Goal: Check status: Check status

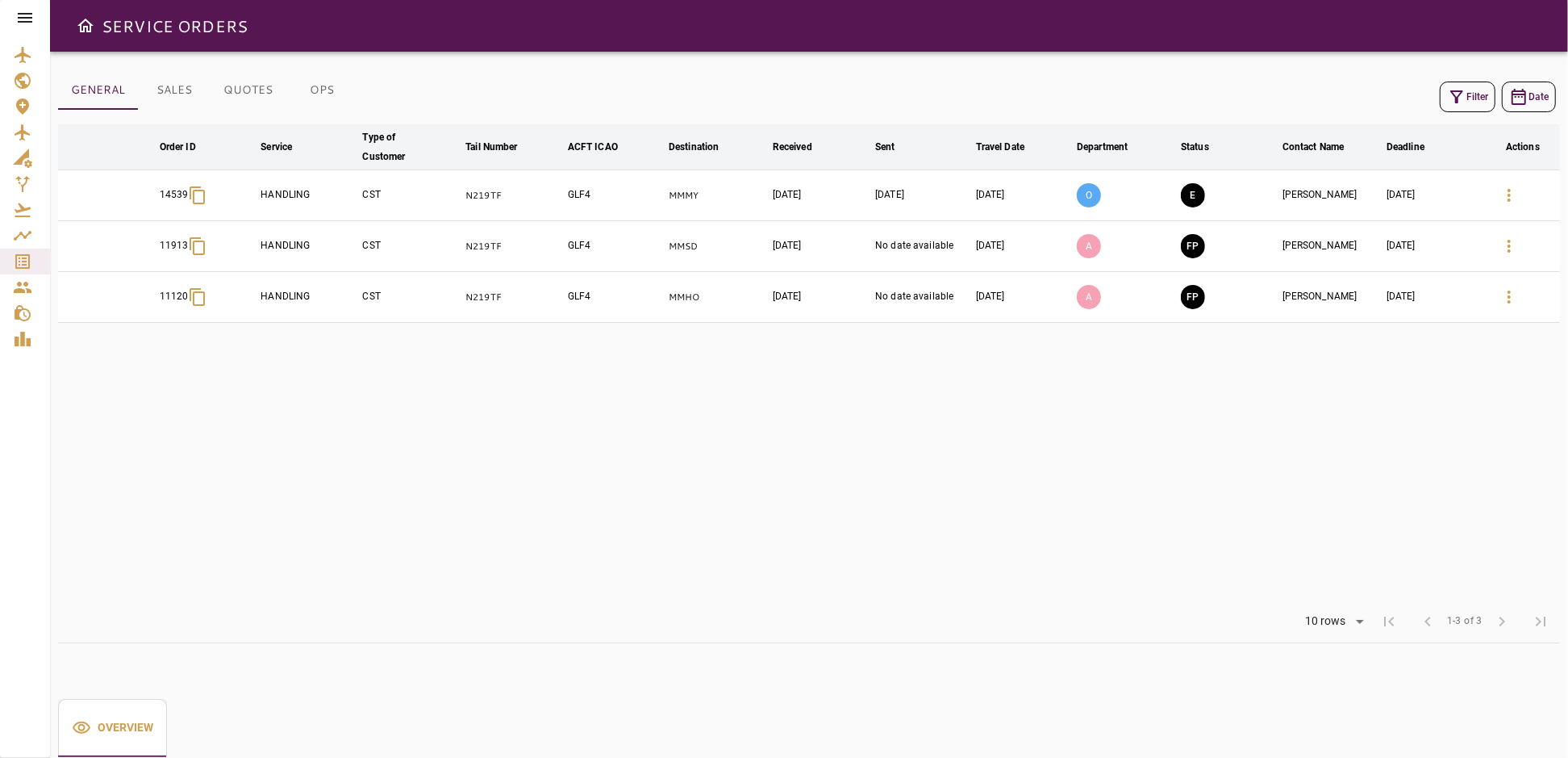
click at [1234, 192] on td "E" at bounding box center [1229, 195] width 101 height 51
click at [1508, 195] on icon "button" at bounding box center [1509, 195] width 3 height 13
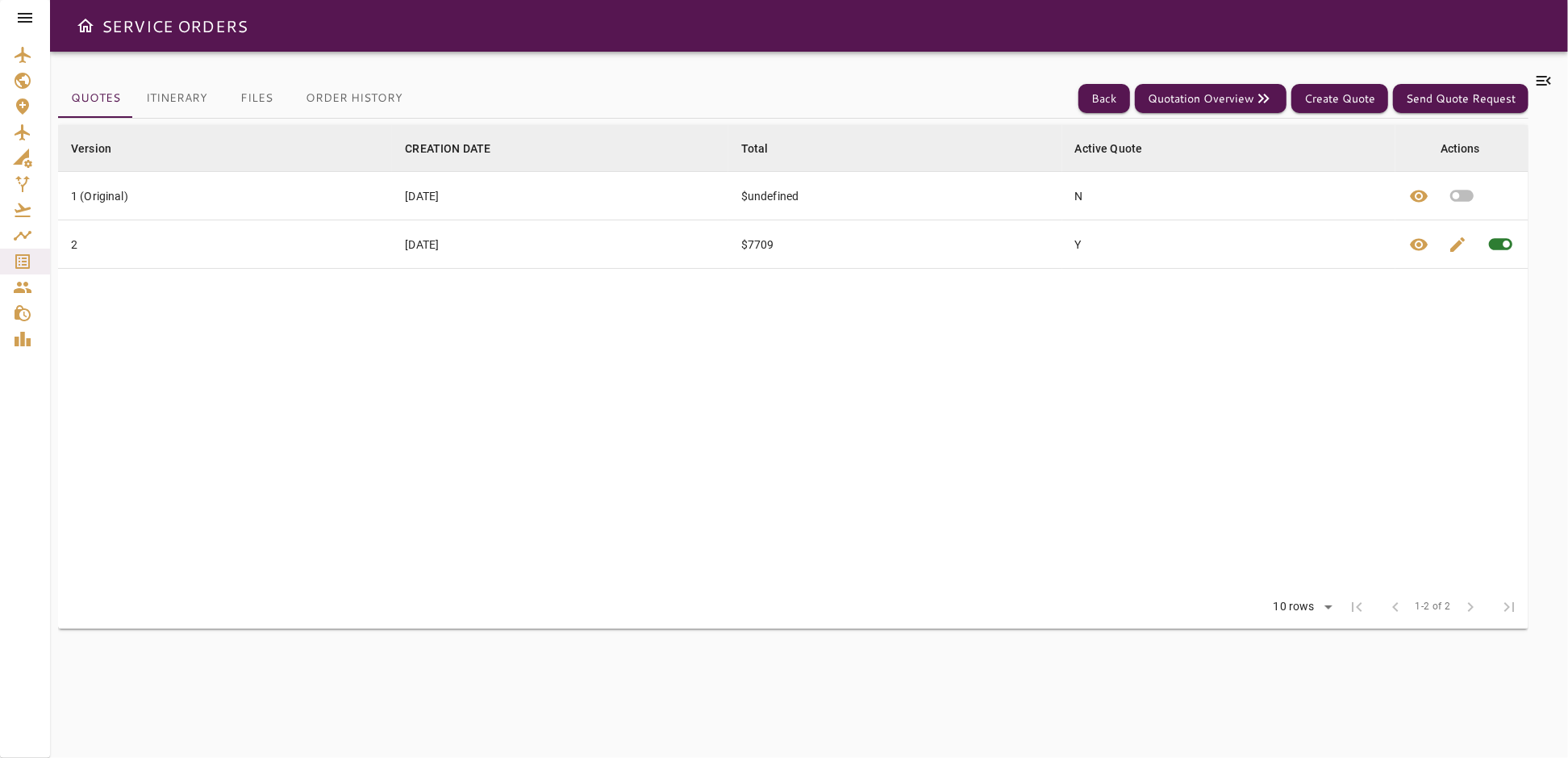
click at [1546, 79] on icon at bounding box center [1544, 81] width 20 height 20
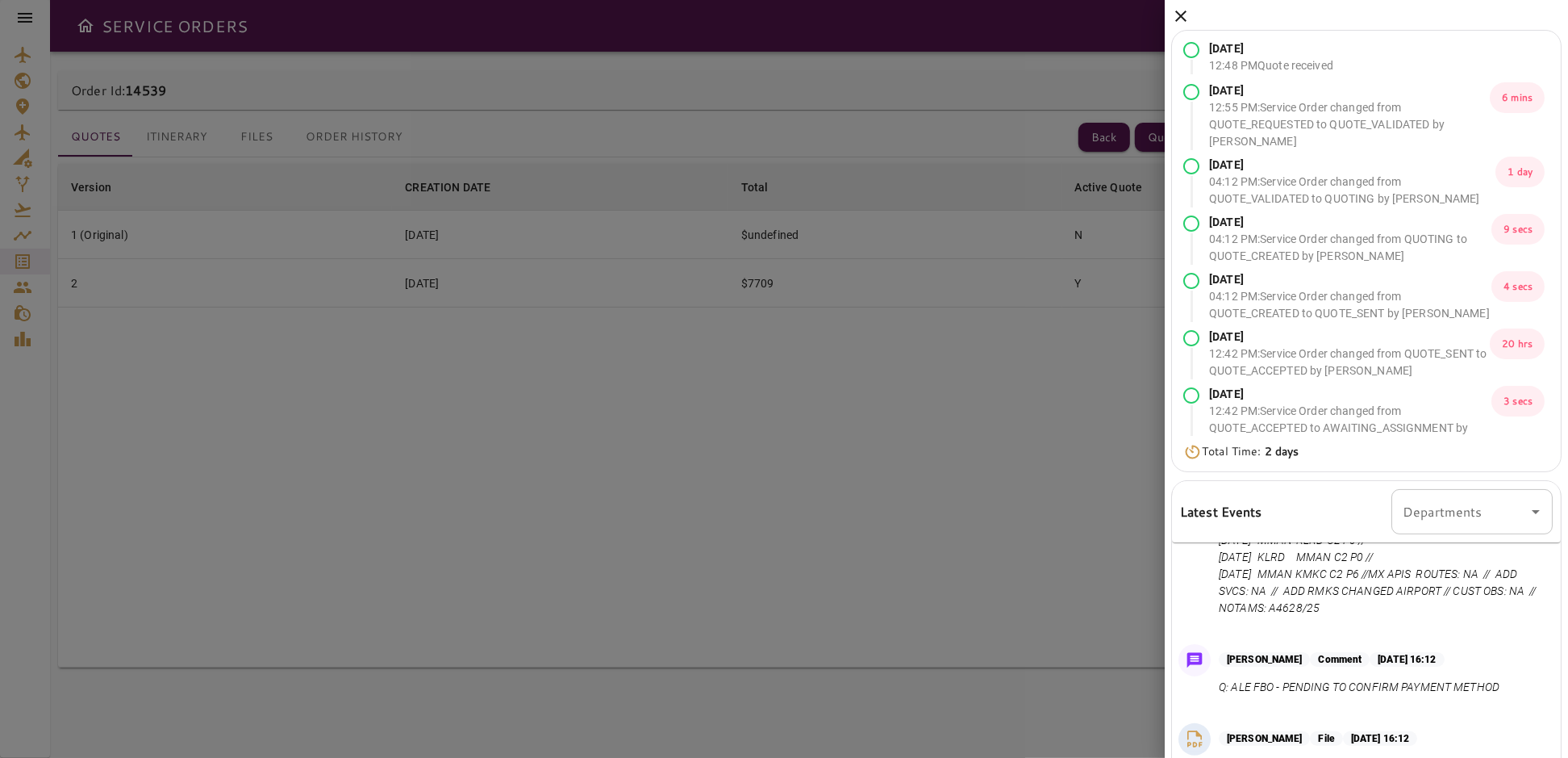
scroll to position [366, 0]
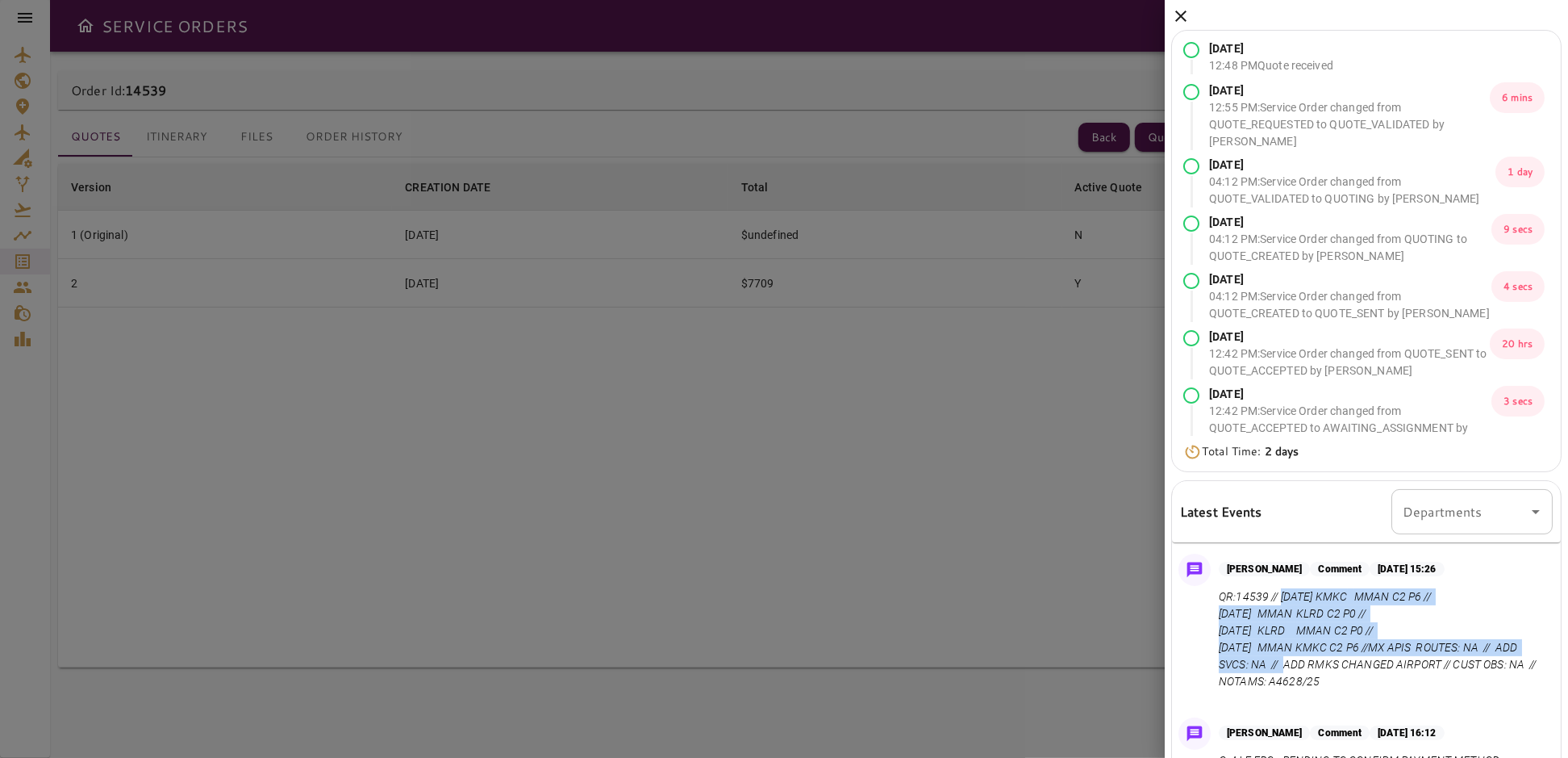
drag, startPoint x: 1282, startPoint y: 594, endPoint x: 1234, endPoint y: 657, distance: 79.2
click at [1234, 657] on p "QR:14539 // [DATE] KMKC MMAN C2 P6 // [DATE] MMAN KLRD C2 P0 // [DATE] KLRD MMA…" at bounding box center [1382, 639] width 328 height 101
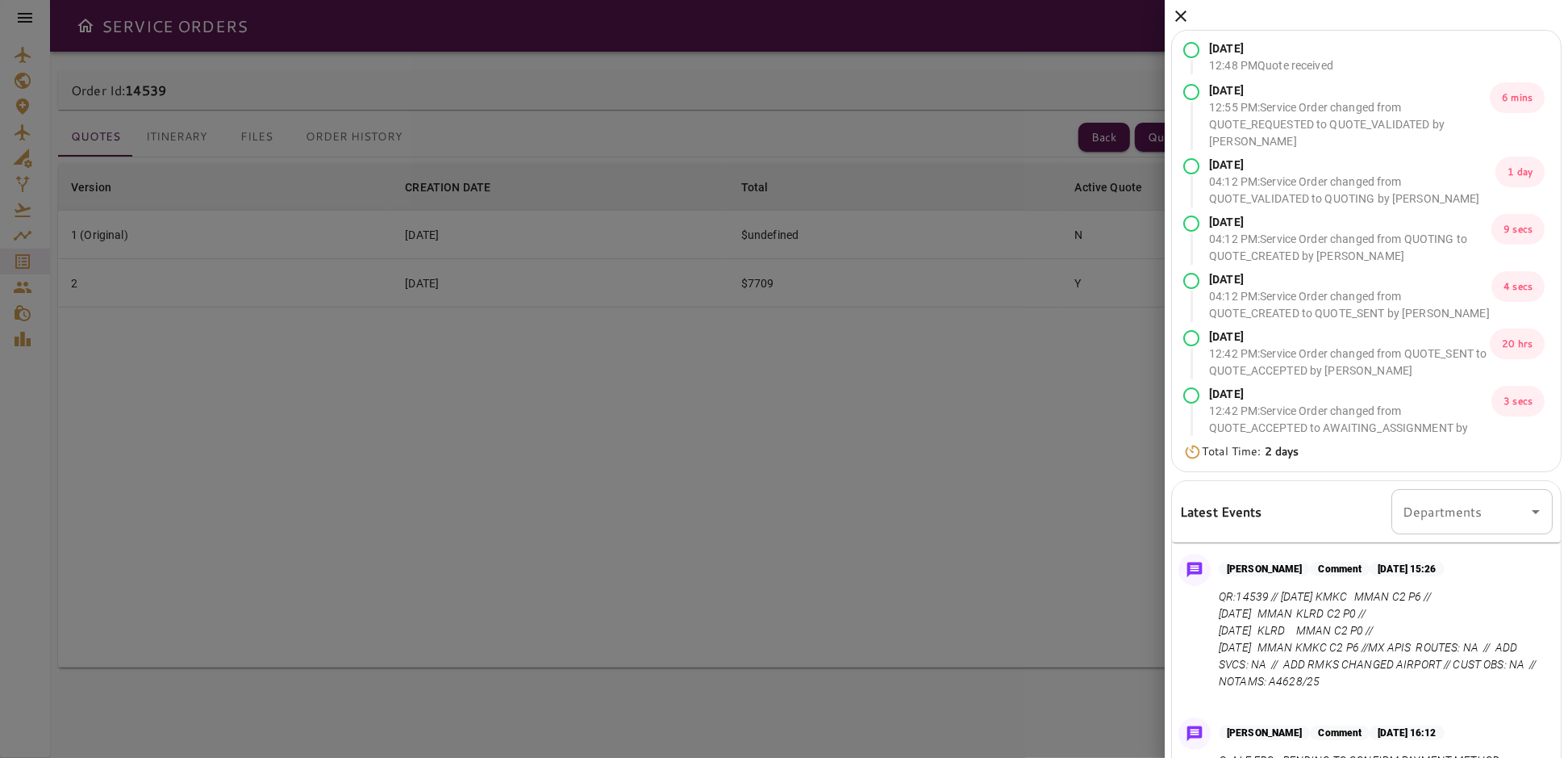
click at [1209, 643] on div at bounding box center [1194, 626] width 32 height 145
click at [1180, 22] on icon at bounding box center [1181, 16] width 20 height 20
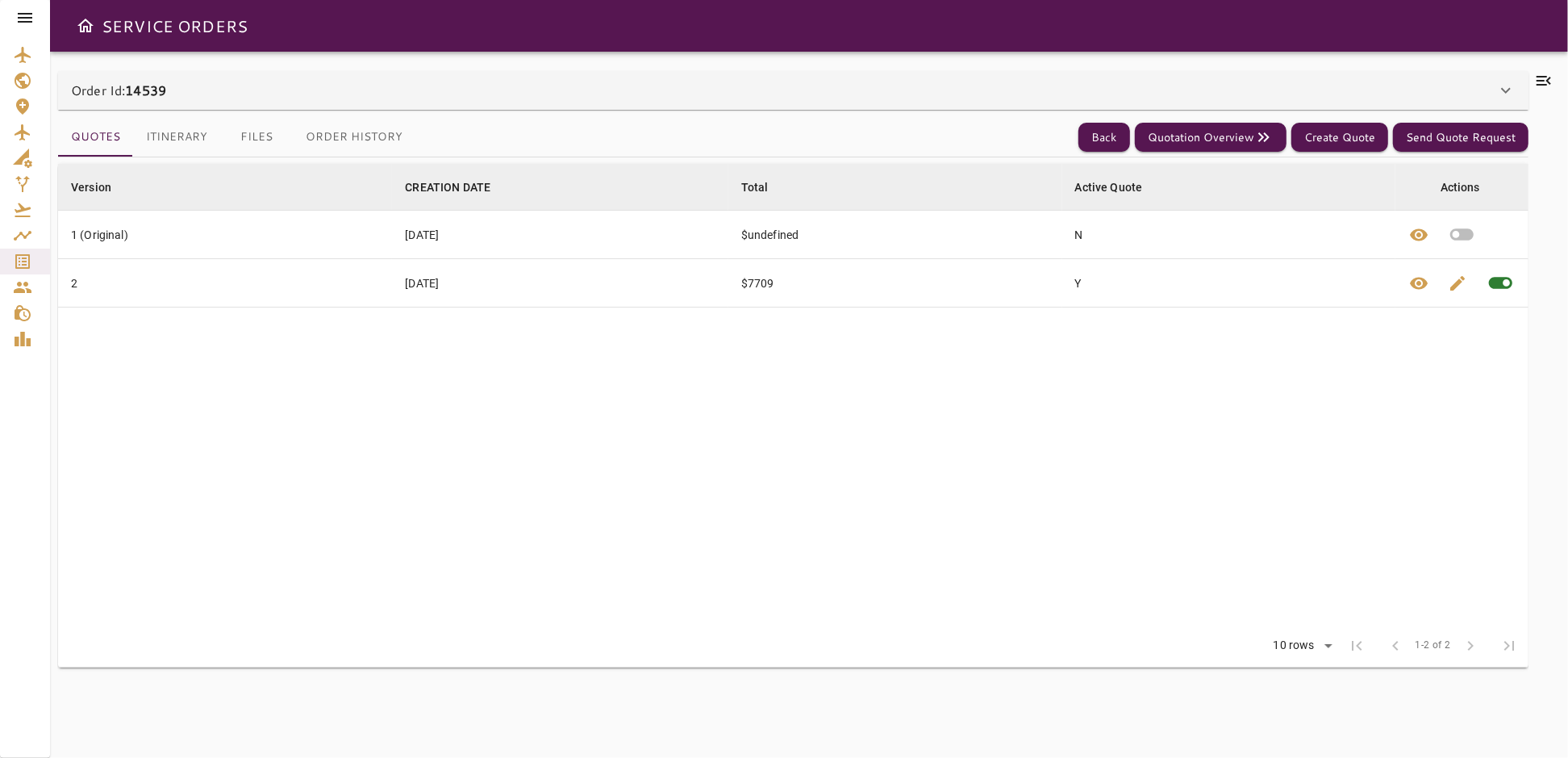
click at [1544, 73] on icon at bounding box center [1544, 81] width 20 height 20
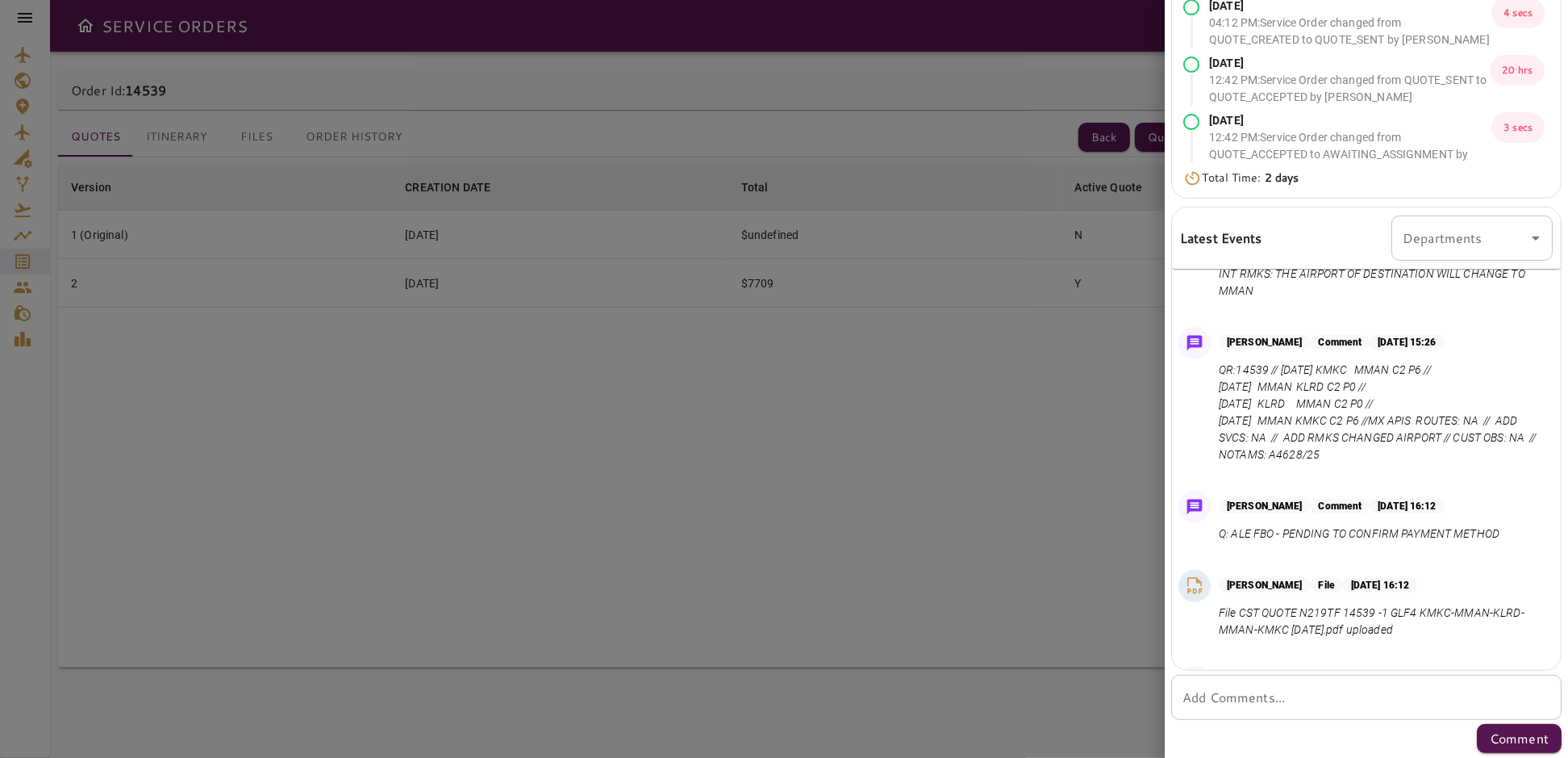
scroll to position [246, 0]
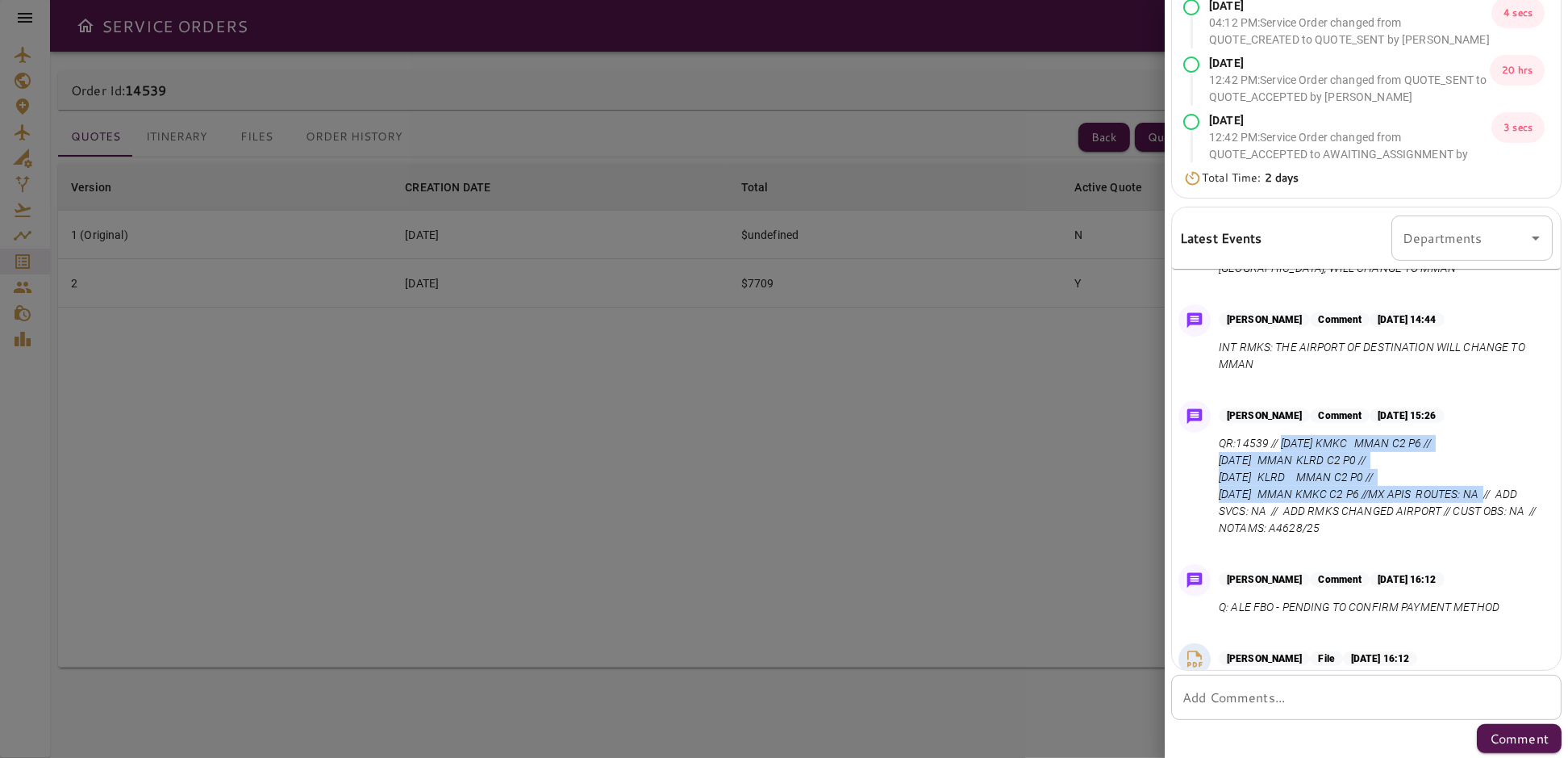
drag, startPoint x: 1281, startPoint y: 441, endPoint x: 1404, endPoint y: 492, distance: 133.2
click at [1404, 492] on p "QR:14539 // [DATE] KMKC MMAN C2 P6 // [DATE] MMAN KLRD C2 P0 // [DATE] KLRD MMA…" at bounding box center [1382, 486] width 328 height 101
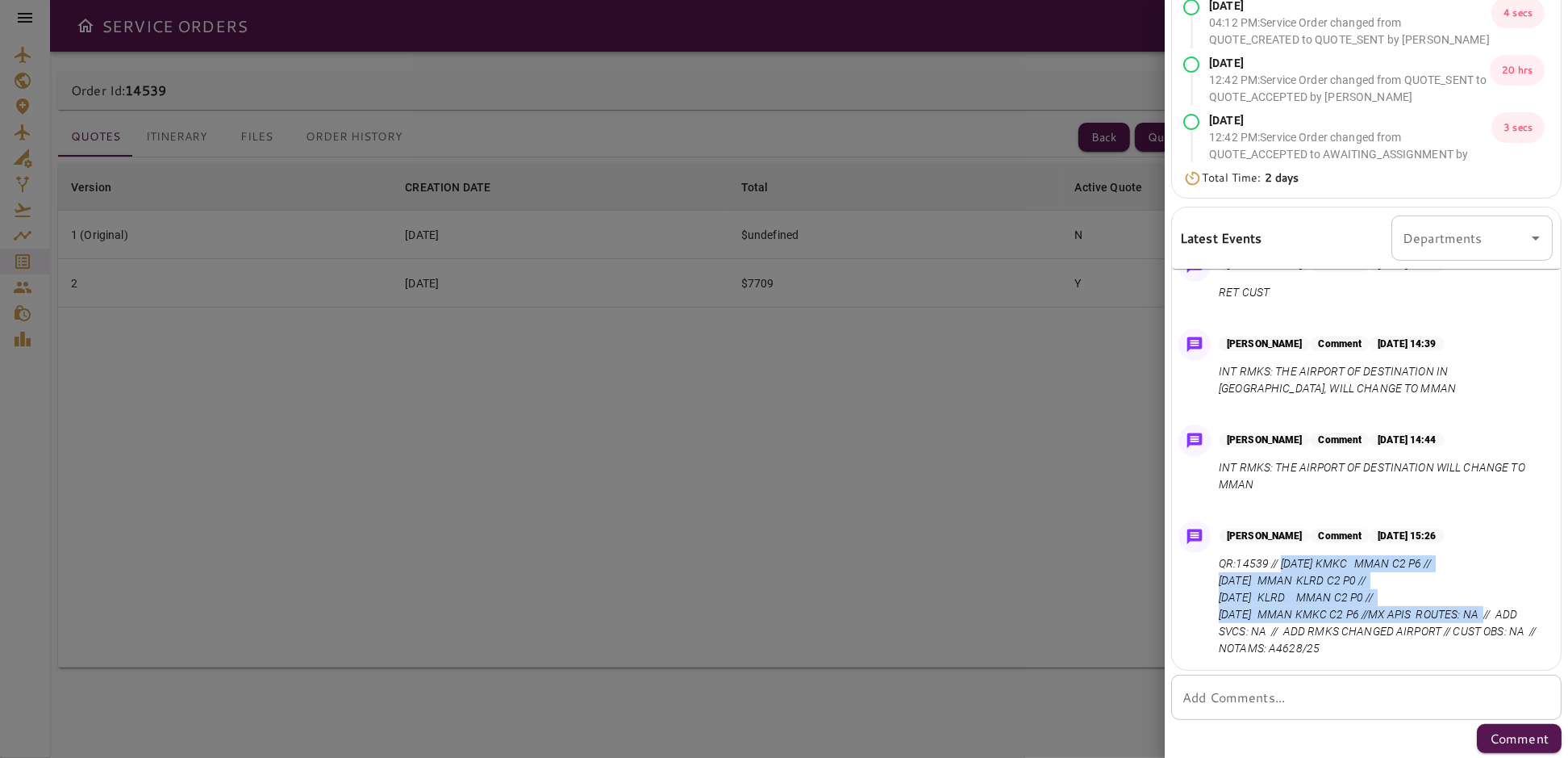
scroll to position [219, 0]
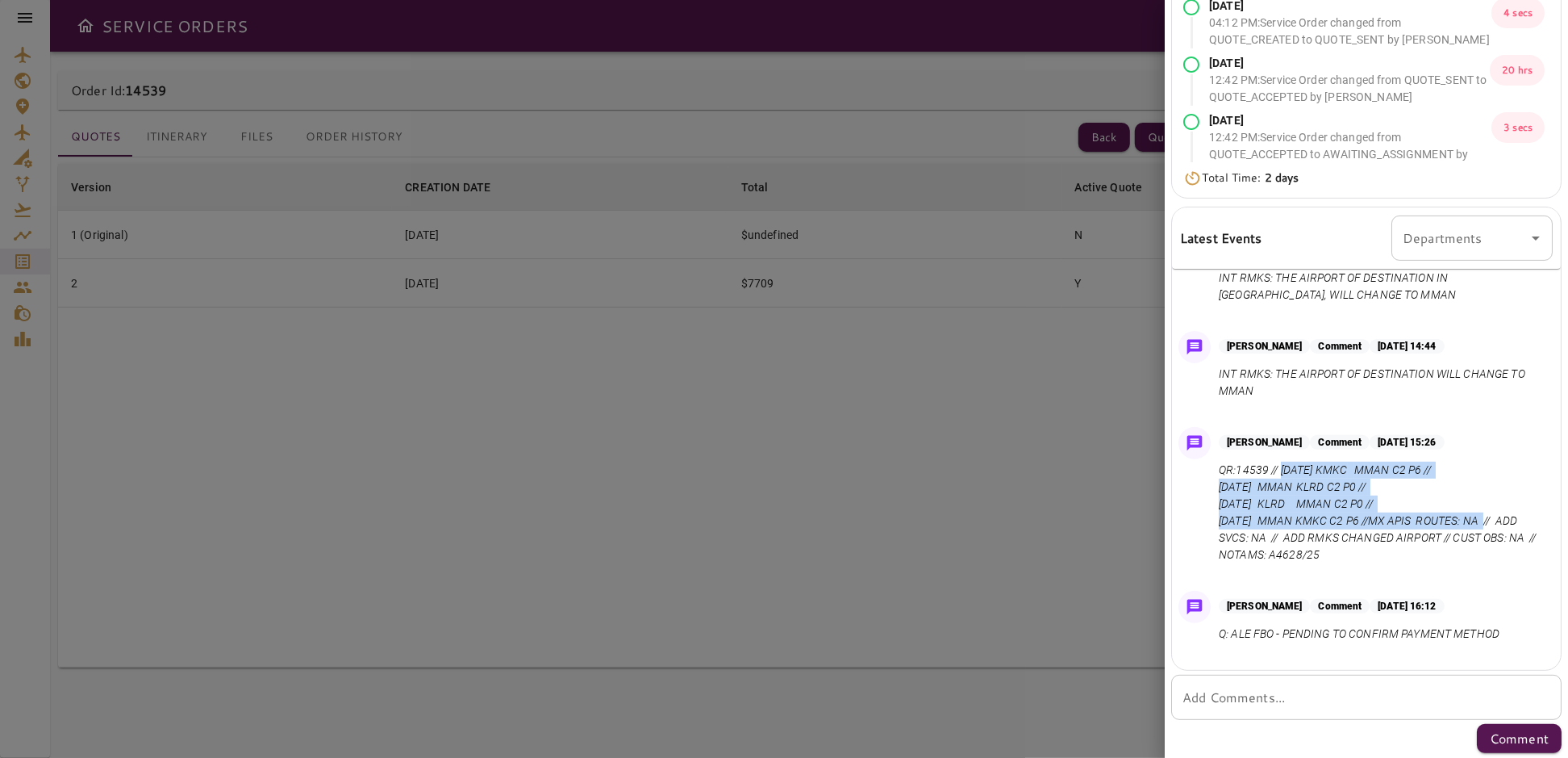
copy p "[DATE] KMKC MMAN C2 P6 // [DATE] MMAN KLRD C2 P0 // [DATE] KLRD MMAN C2 P0 // […"
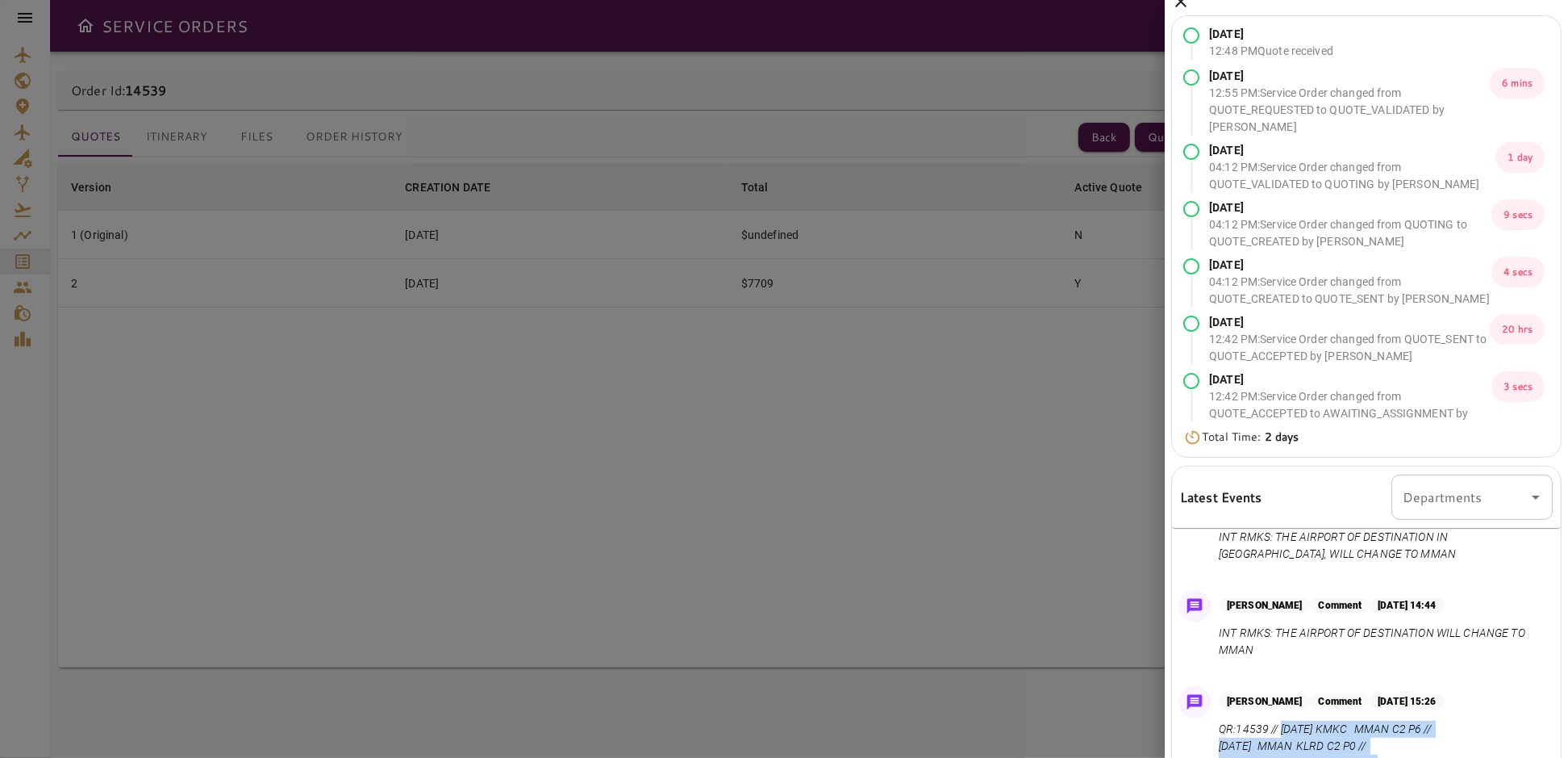
scroll to position [0, 0]
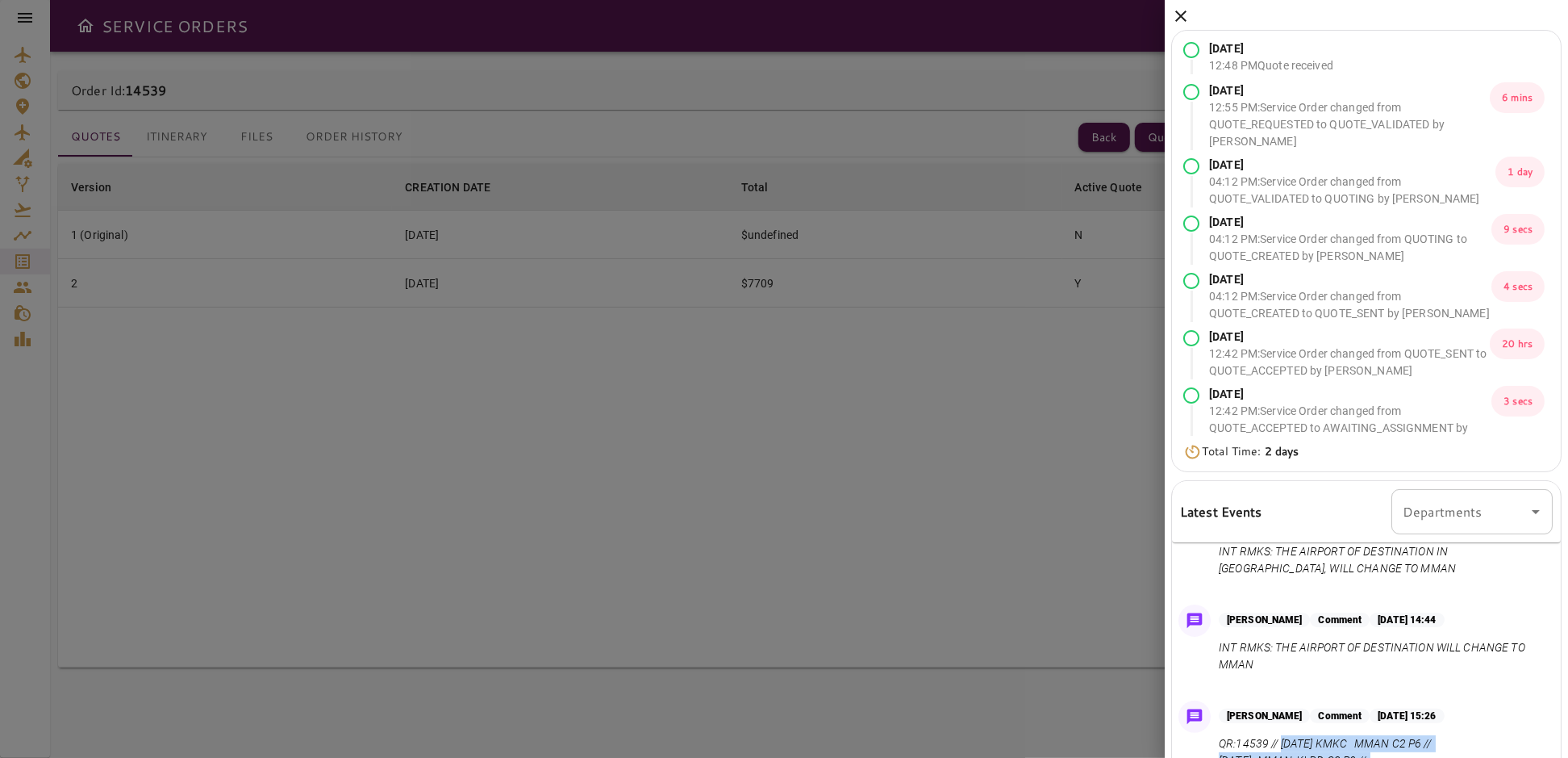
click at [1183, 16] on icon at bounding box center [1181, 16] width 11 height 11
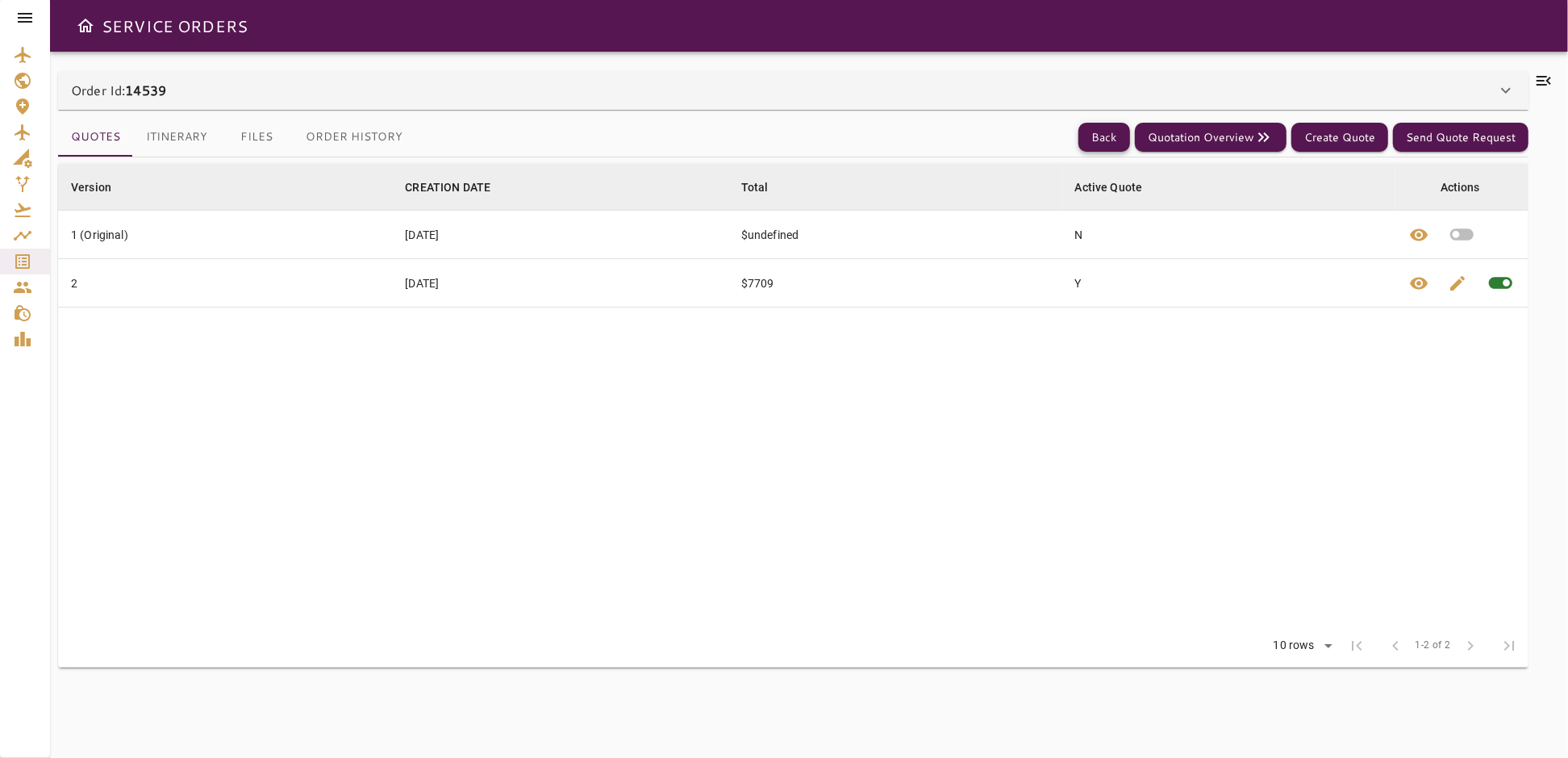
click at [1109, 131] on button "Back" at bounding box center [1104, 137] width 52 height 30
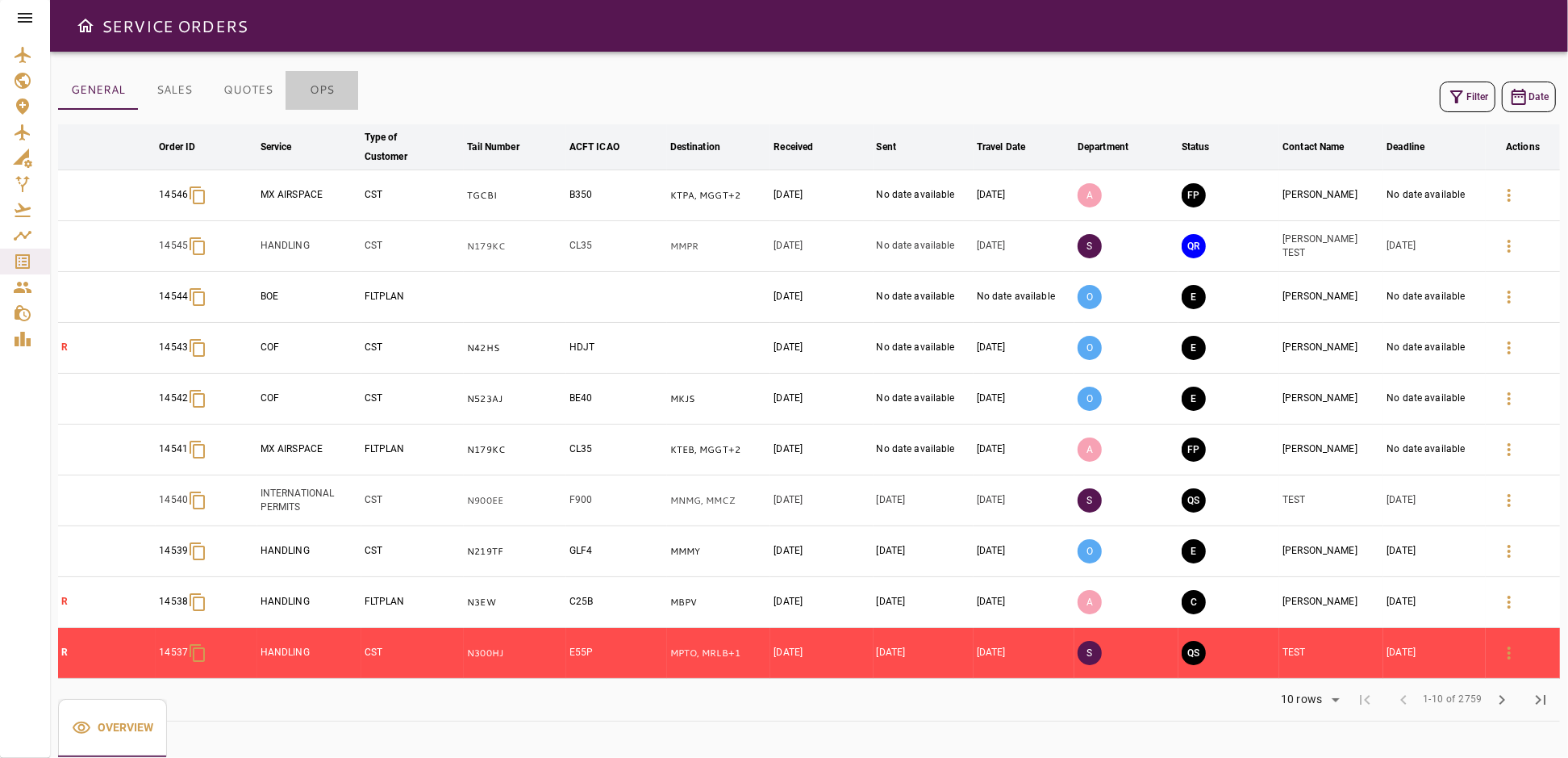
click at [322, 89] on button "OPS" at bounding box center [321, 90] width 73 height 38
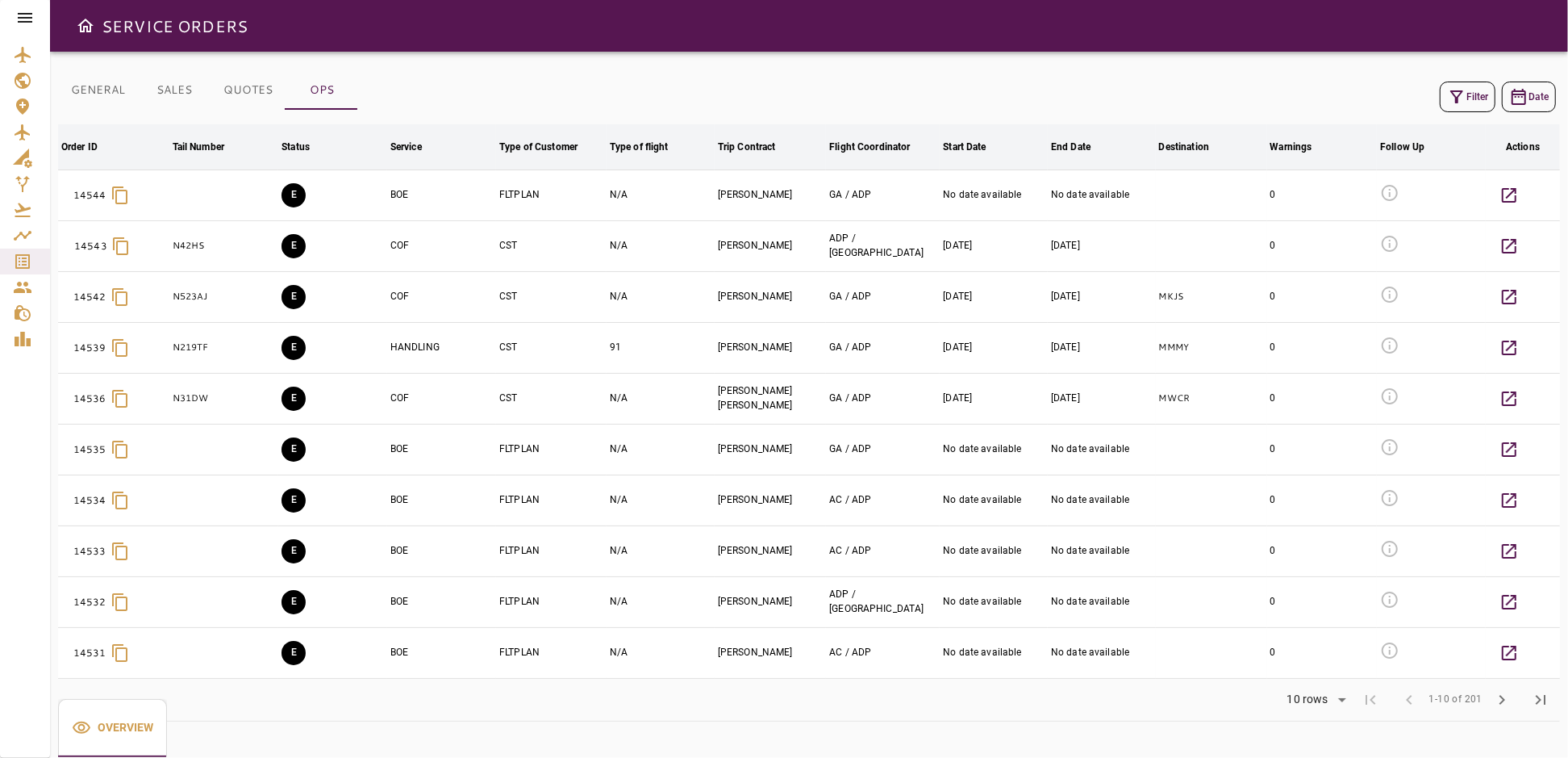
click at [1449, 96] on icon "button" at bounding box center [1457, 97] width 20 height 20
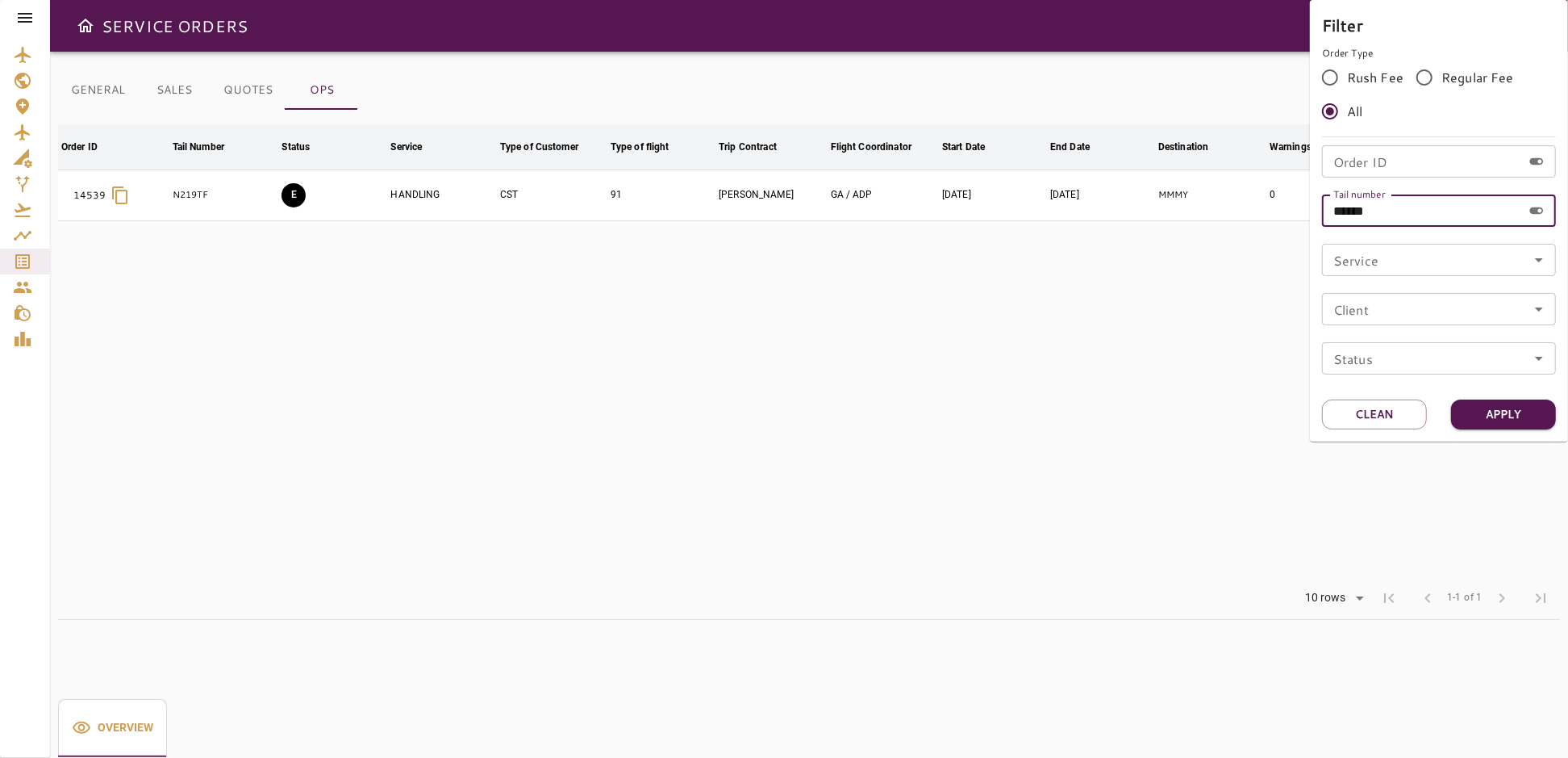
drag, startPoint x: 1357, startPoint y: 223, endPoint x: 1279, endPoint y: 230, distance: 78.3
click at [1279, 230] on div "Filter Order Type Rush Fee Regular Fee All Order ID Order ID Tail number ******…" at bounding box center [784, 379] width 1568 height 758
click at [1360, 153] on div "Order ID Order ID" at bounding box center [1439, 161] width 234 height 32
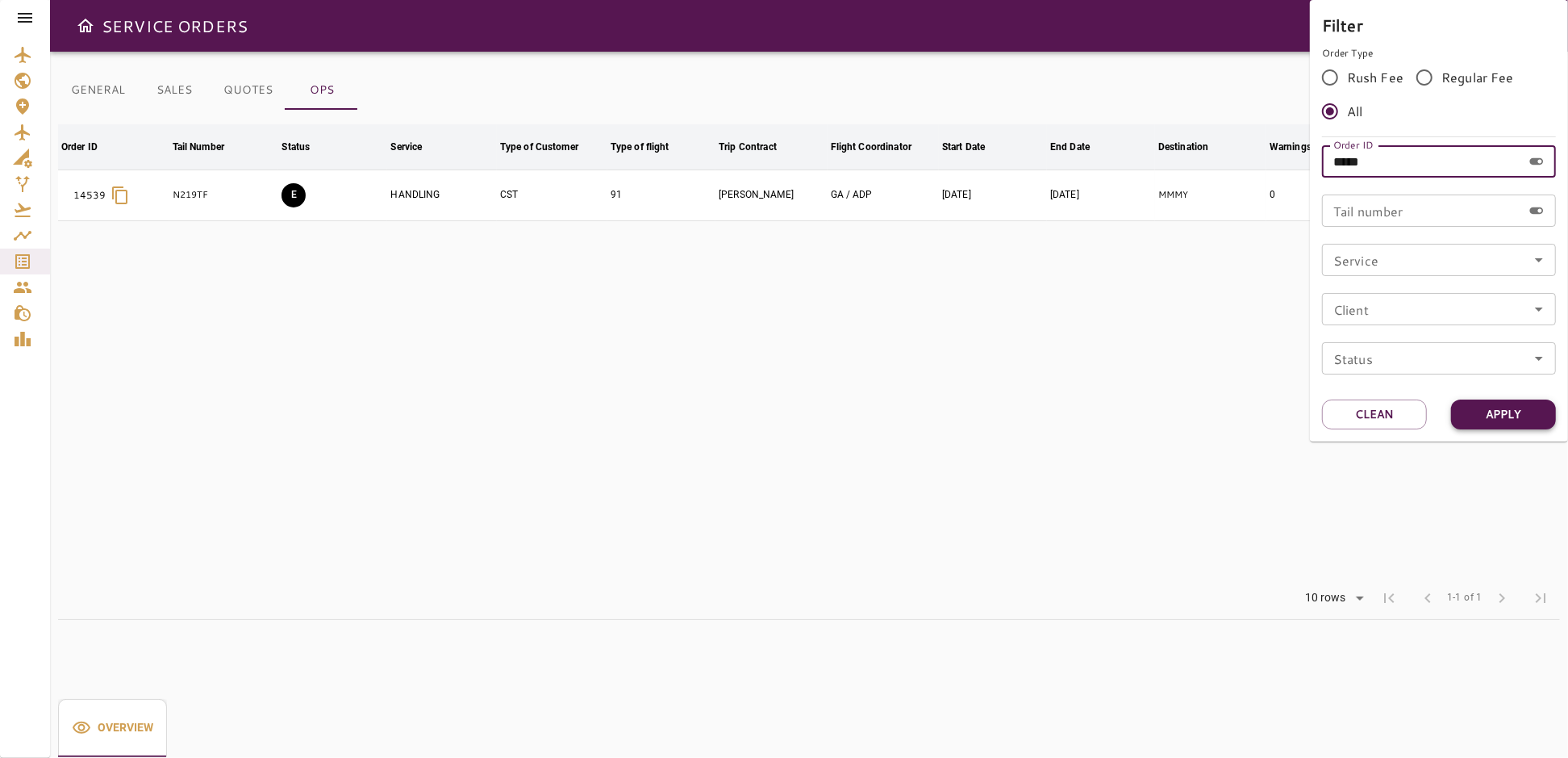
type input "*****"
click at [1503, 412] on button "Apply" at bounding box center [1503, 414] width 105 height 30
click at [1046, 407] on div at bounding box center [784, 379] width 1568 height 758
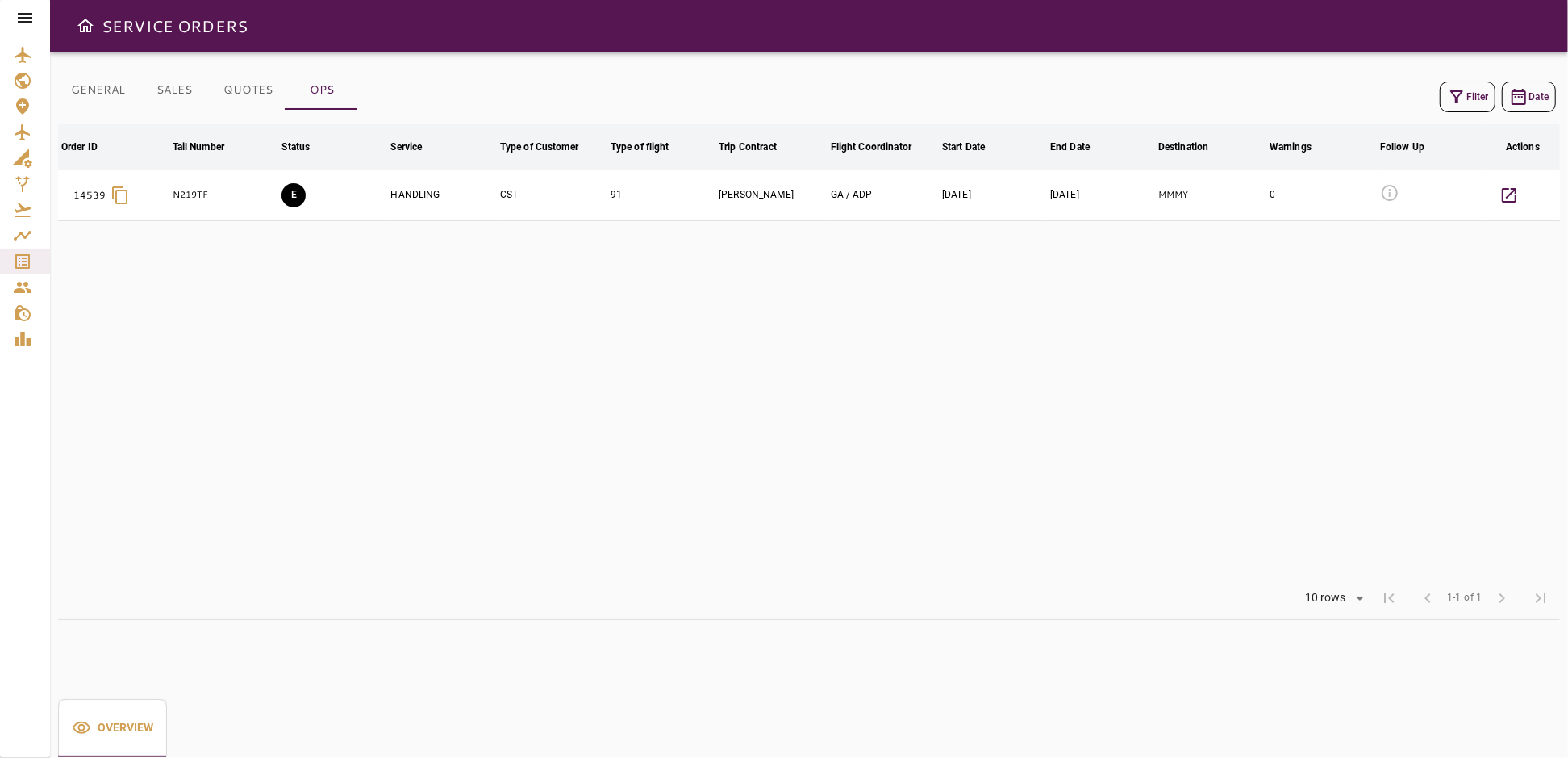
click at [629, 208] on td "91" at bounding box center [661, 195] width 108 height 51
click at [340, 187] on td "E" at bounding box center [332, 195] width 109 height 51
click at [106, 93] on button "GENERAL" at bounding box center [98, 90] width 80 height 38
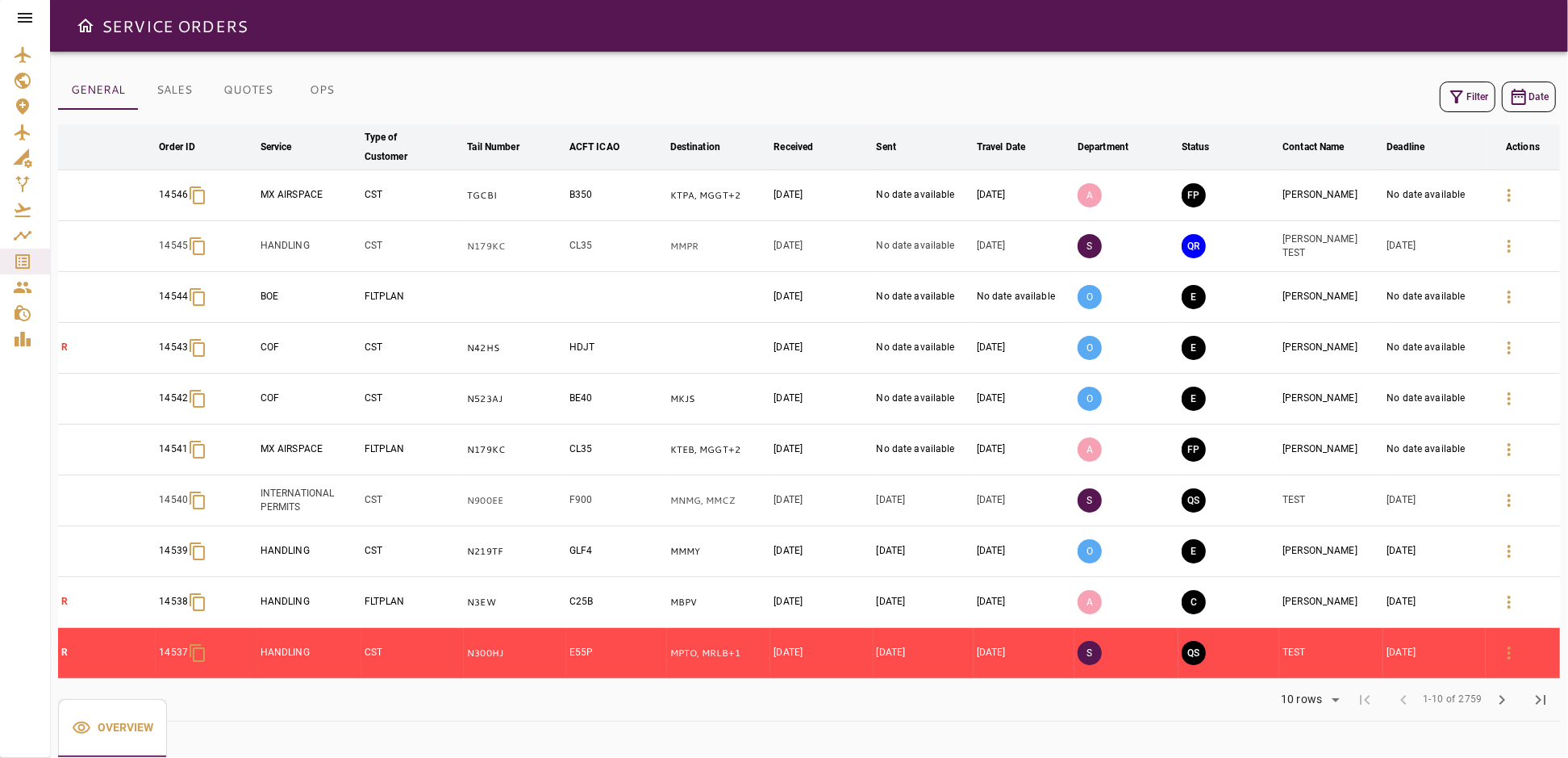
click at [1458, 97] on icon "button" at bounding box center [1457, 97] width 13 height 13
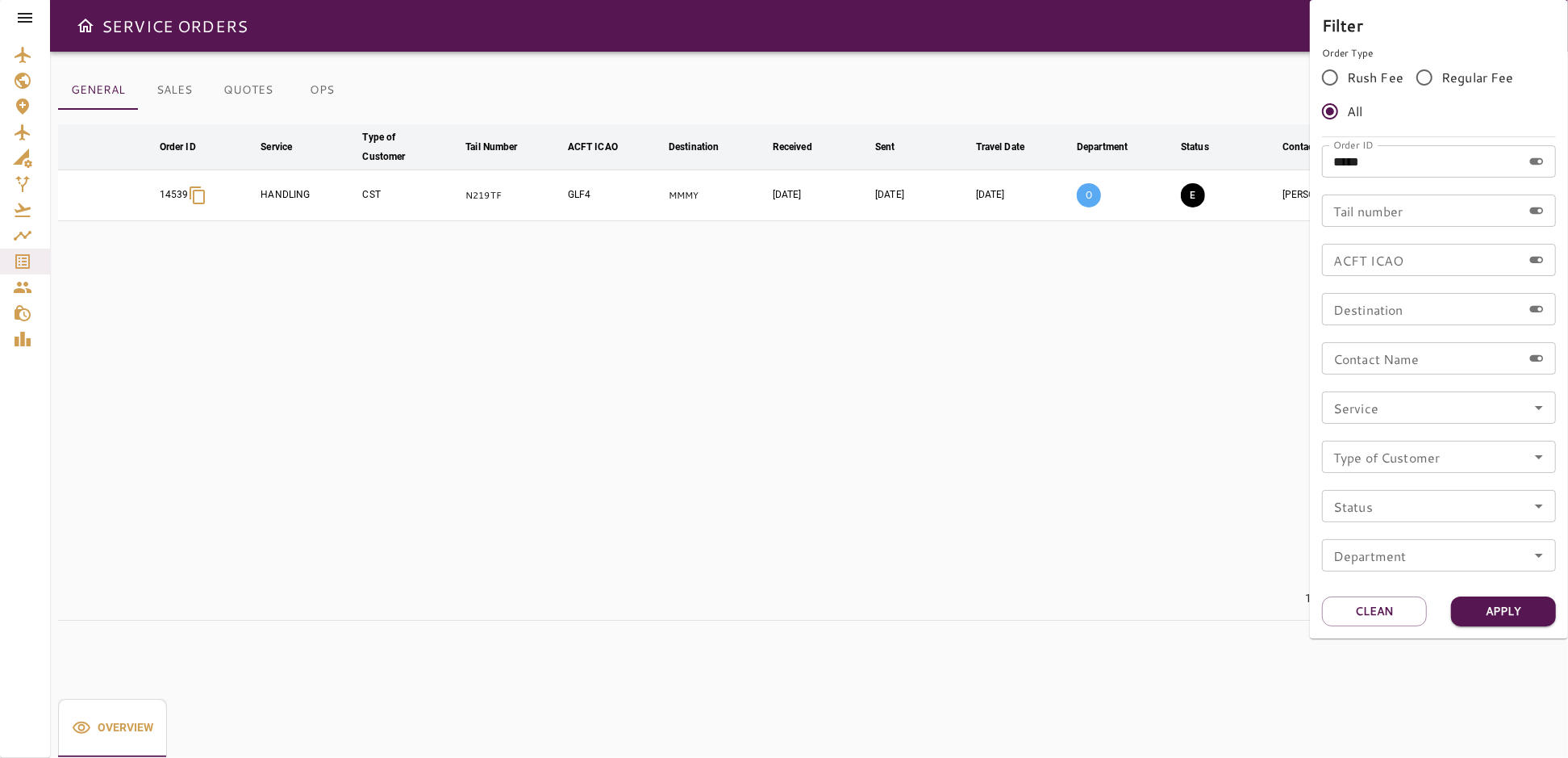
click at [1082, 355] on div at bounding box center [784, 379] width 1568 height 758
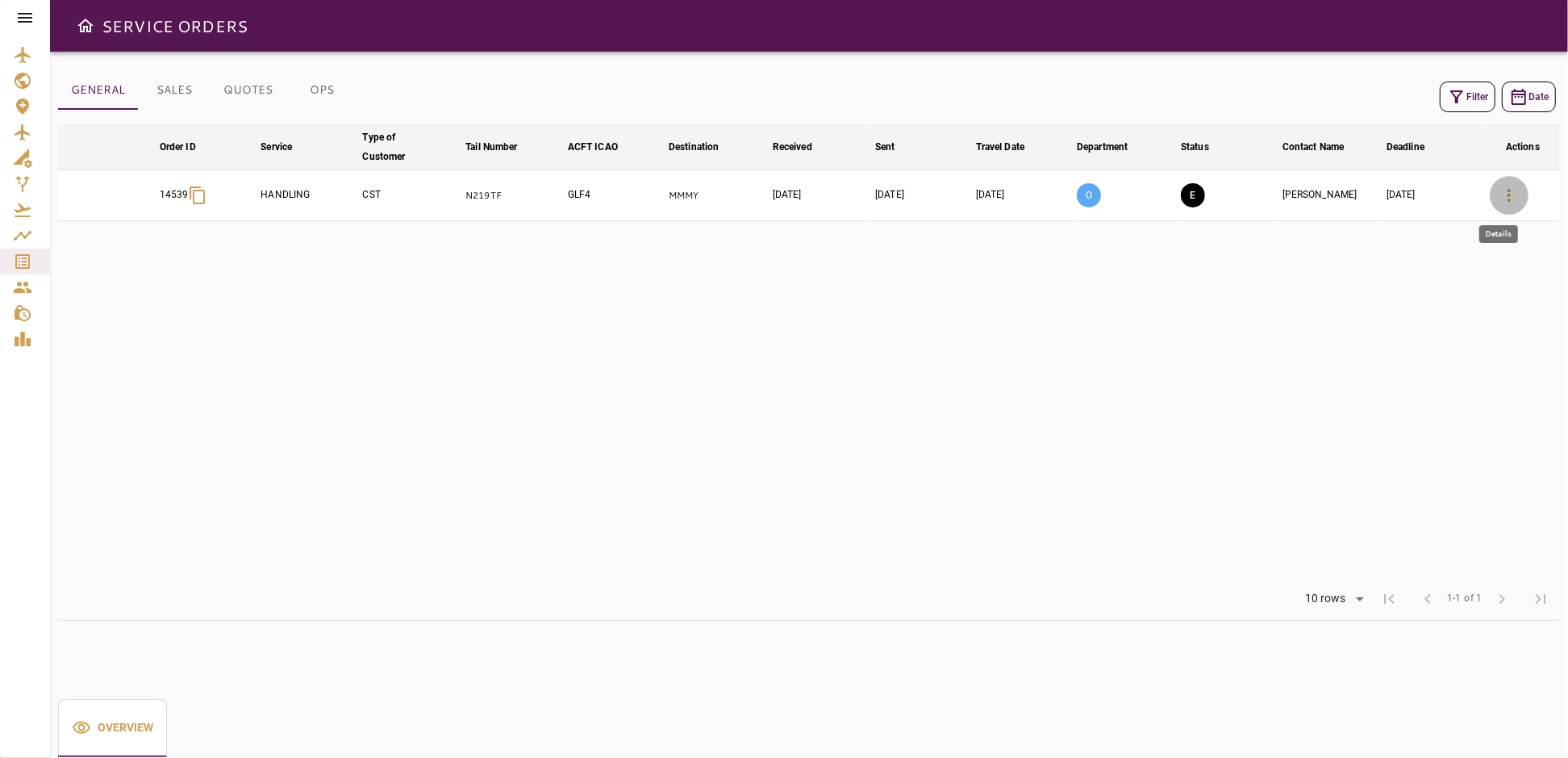
click at [1504, 193] on icon "button" at bounding box center [1509, 195] width 20 height 20
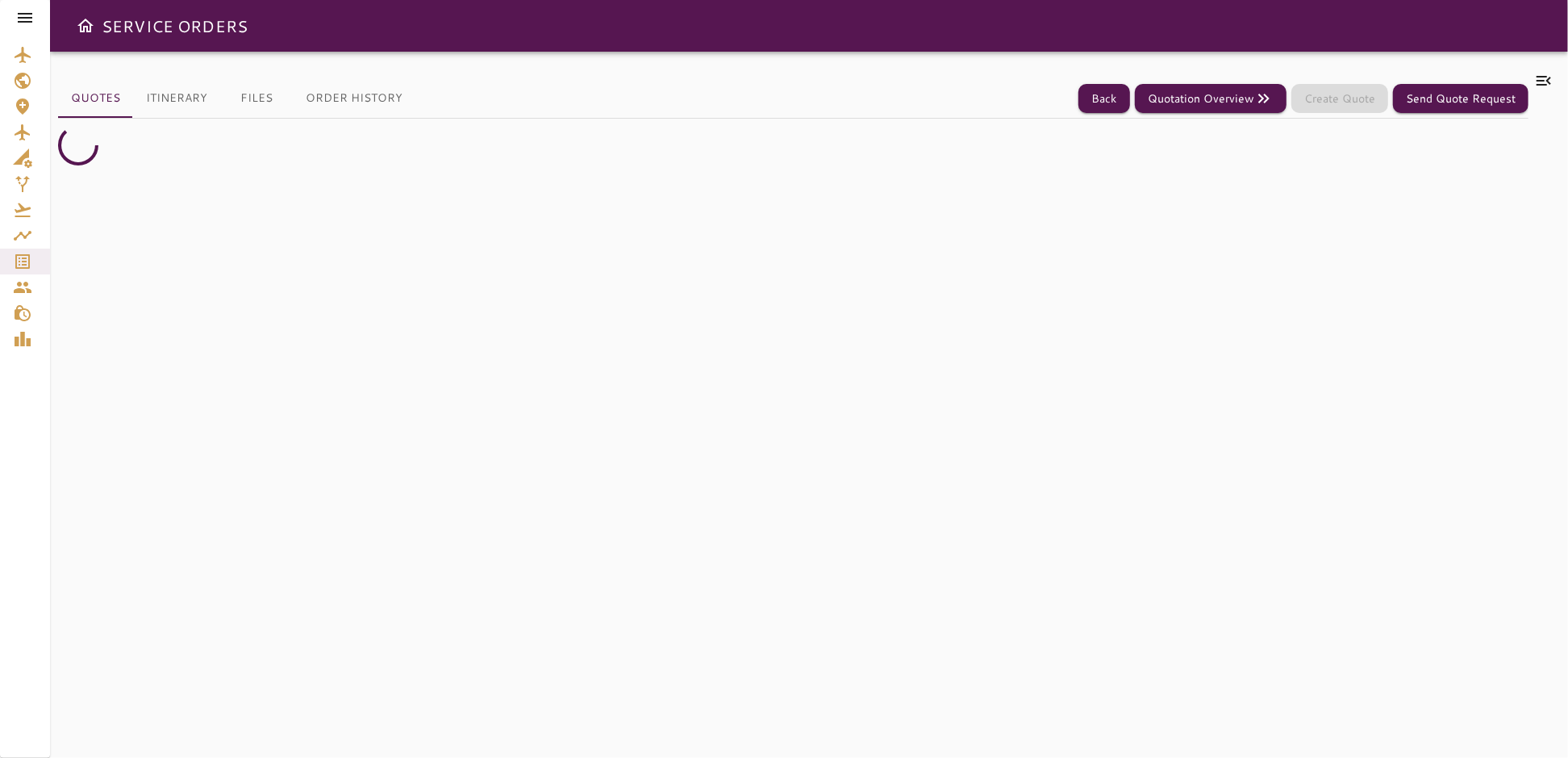
click at [1539, 77] on icon at bounding box center [1544, 81] width 20 height 20
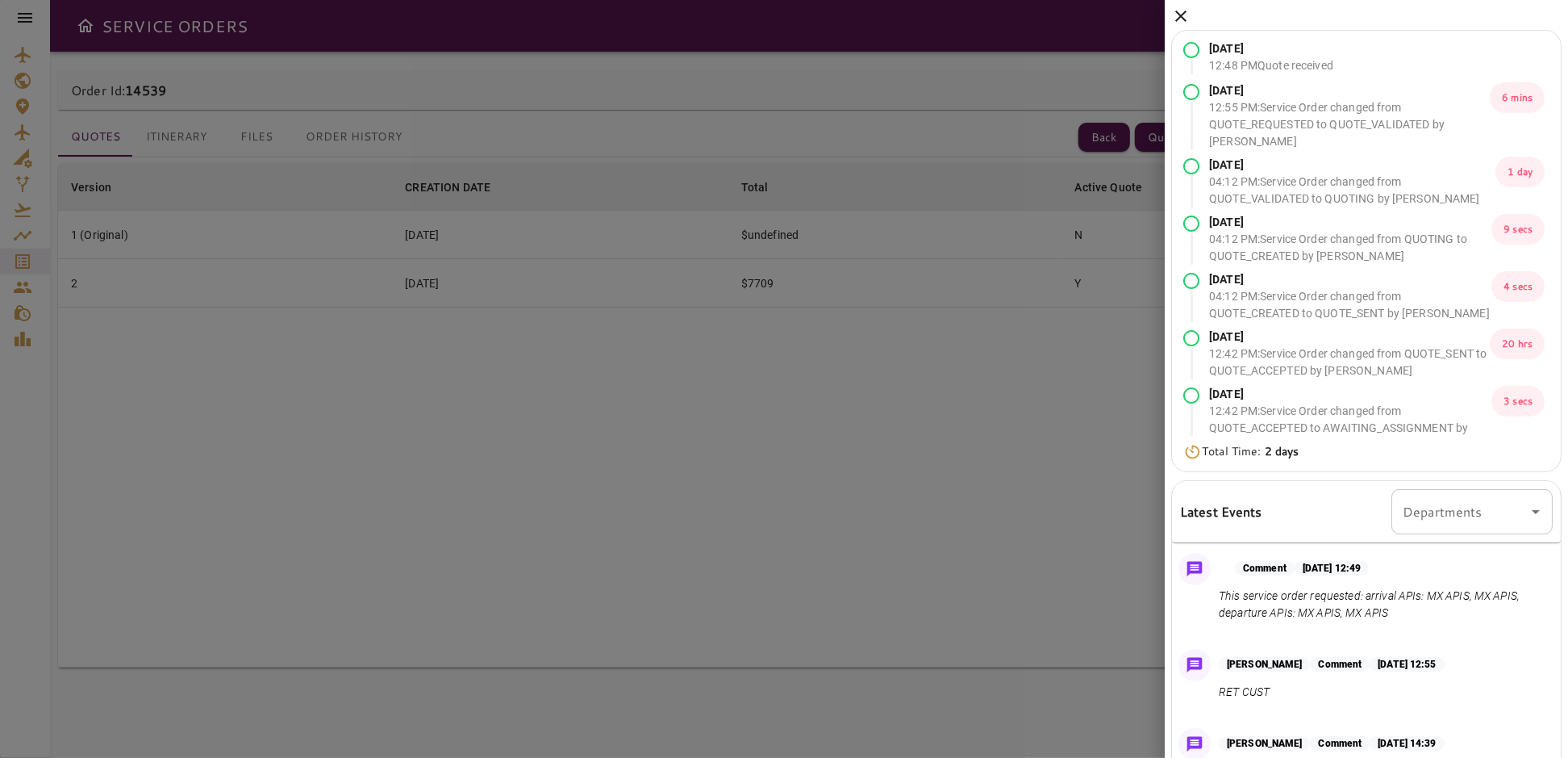
click at [917, 569] on div at bounding box center [784, 379] width 1568 height 758
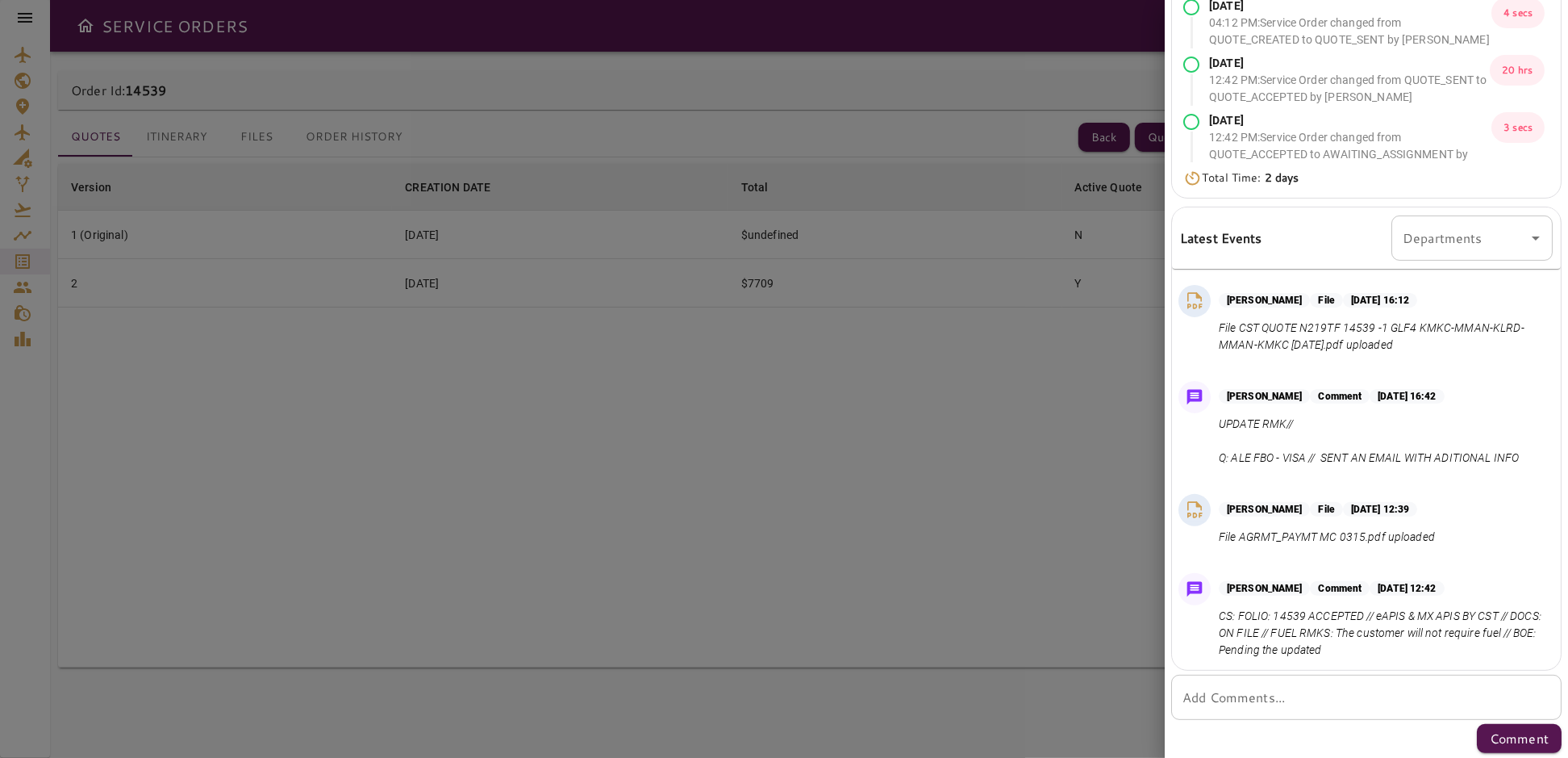
scroll to position [686, 0]
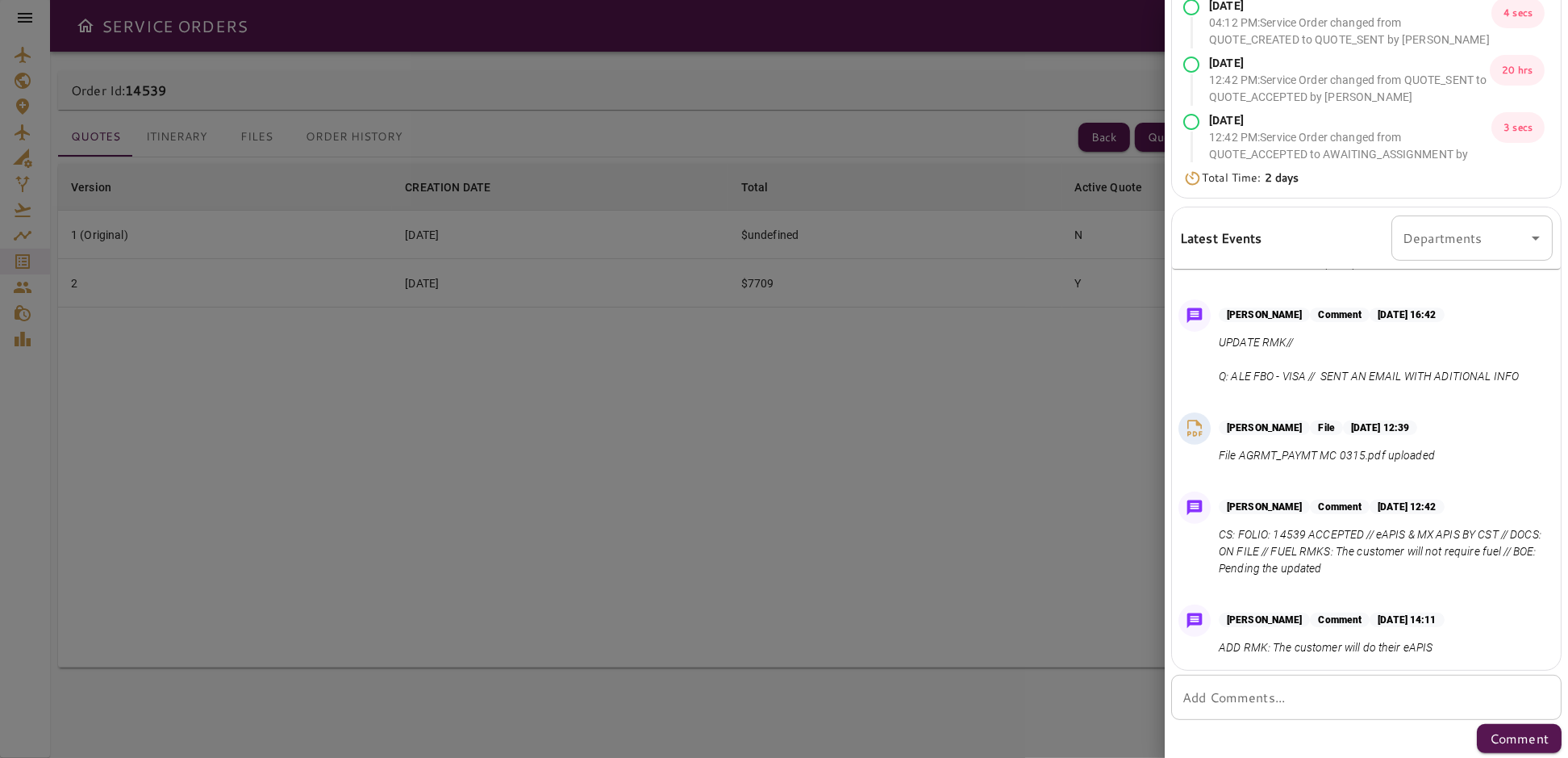
click at [742, 518] on div at bounding box center [784, 379] width 1568 height 758
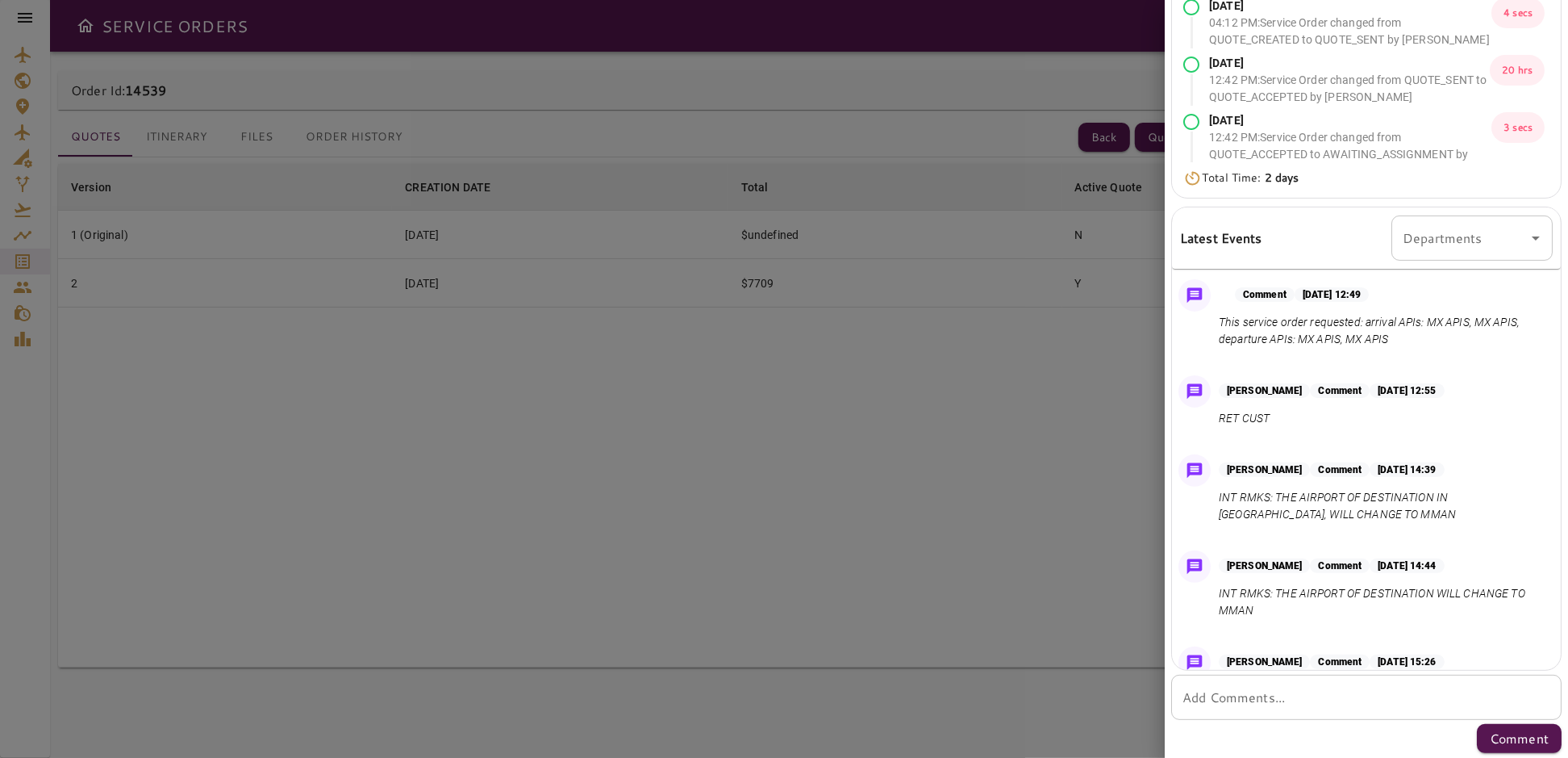
scroll to position [0, 0]
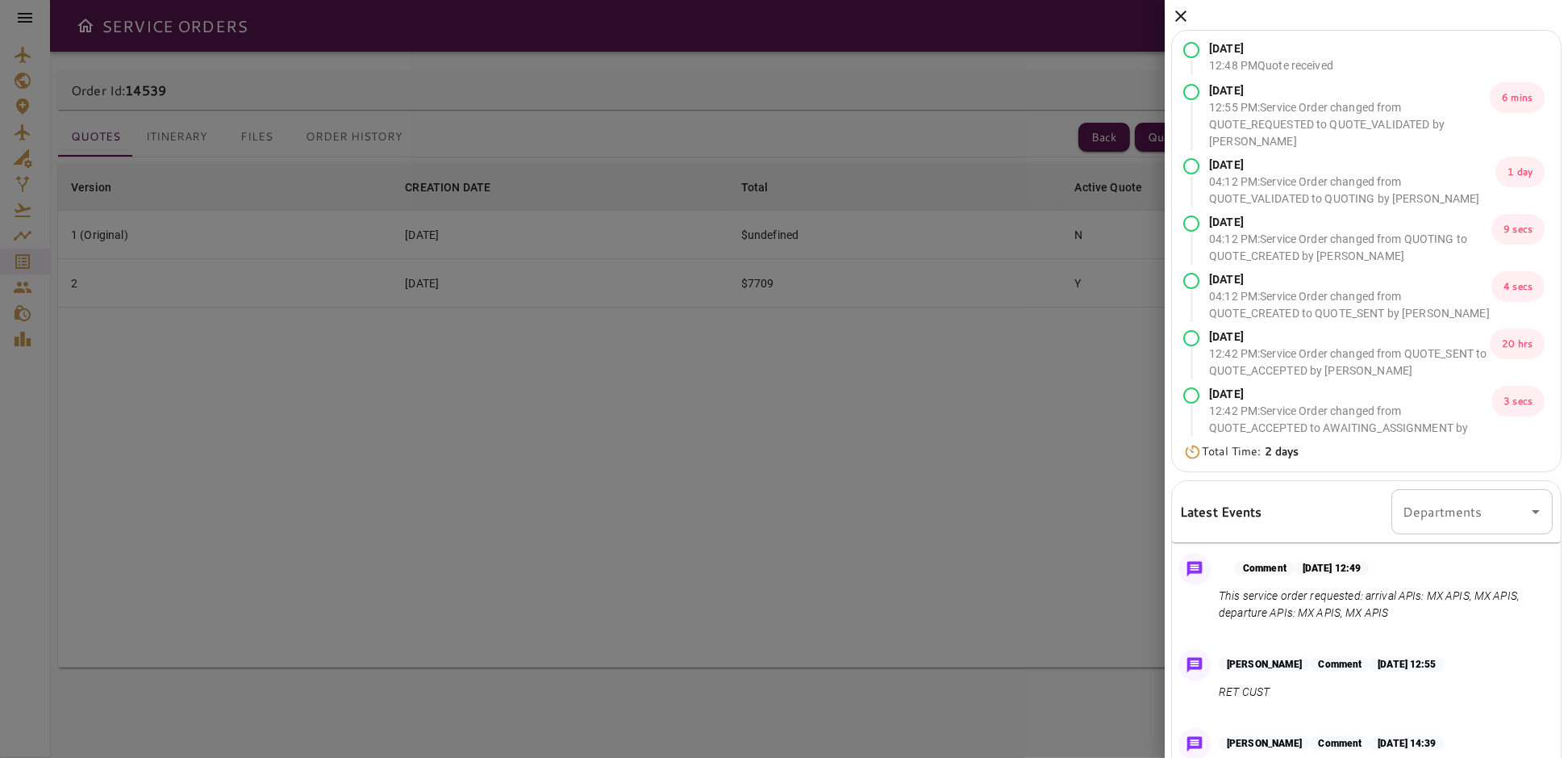
click at [1180, 13] on icon at bounding box center [1181, 16] width 20 height 20
